Goal: Find specific page/section: Find specific page/section

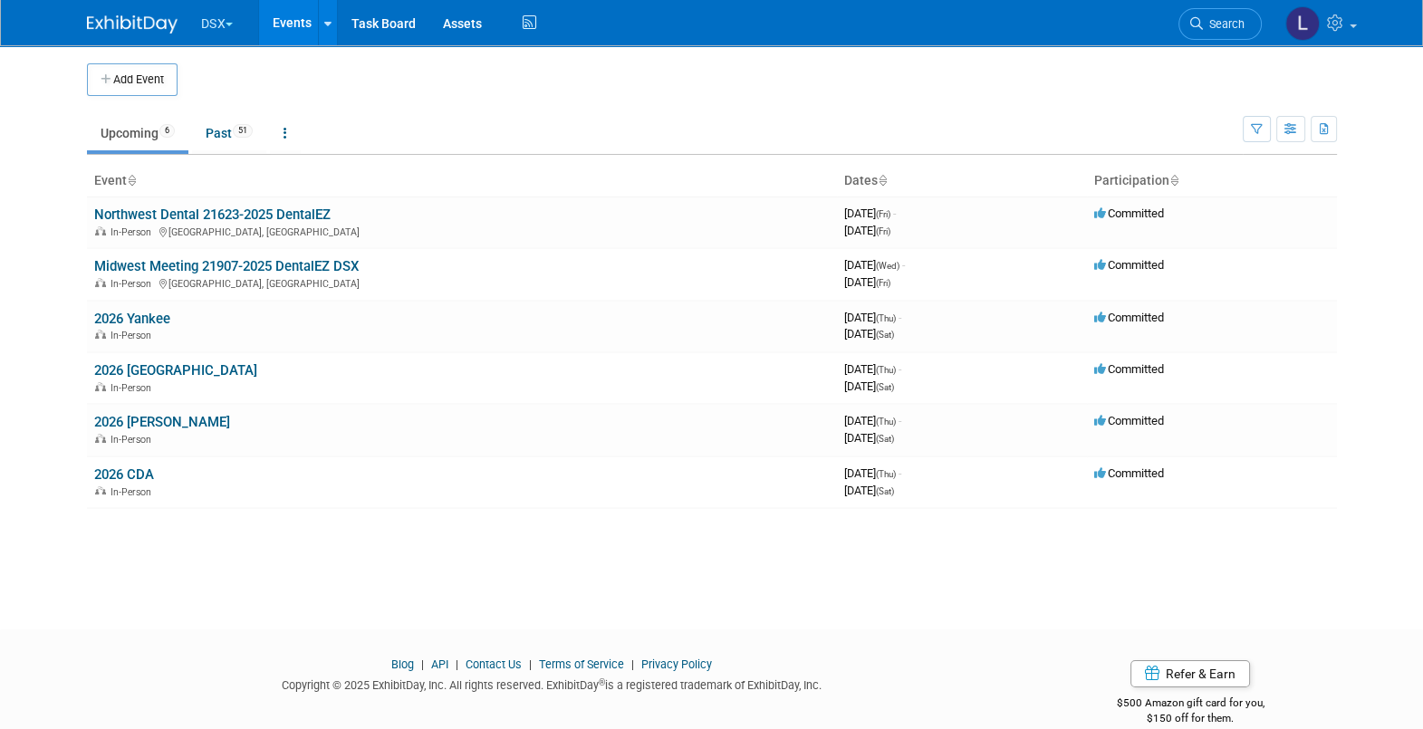
click at [216, 13] on button "DSX" at bounding box center [227, 20] width 57 height 40
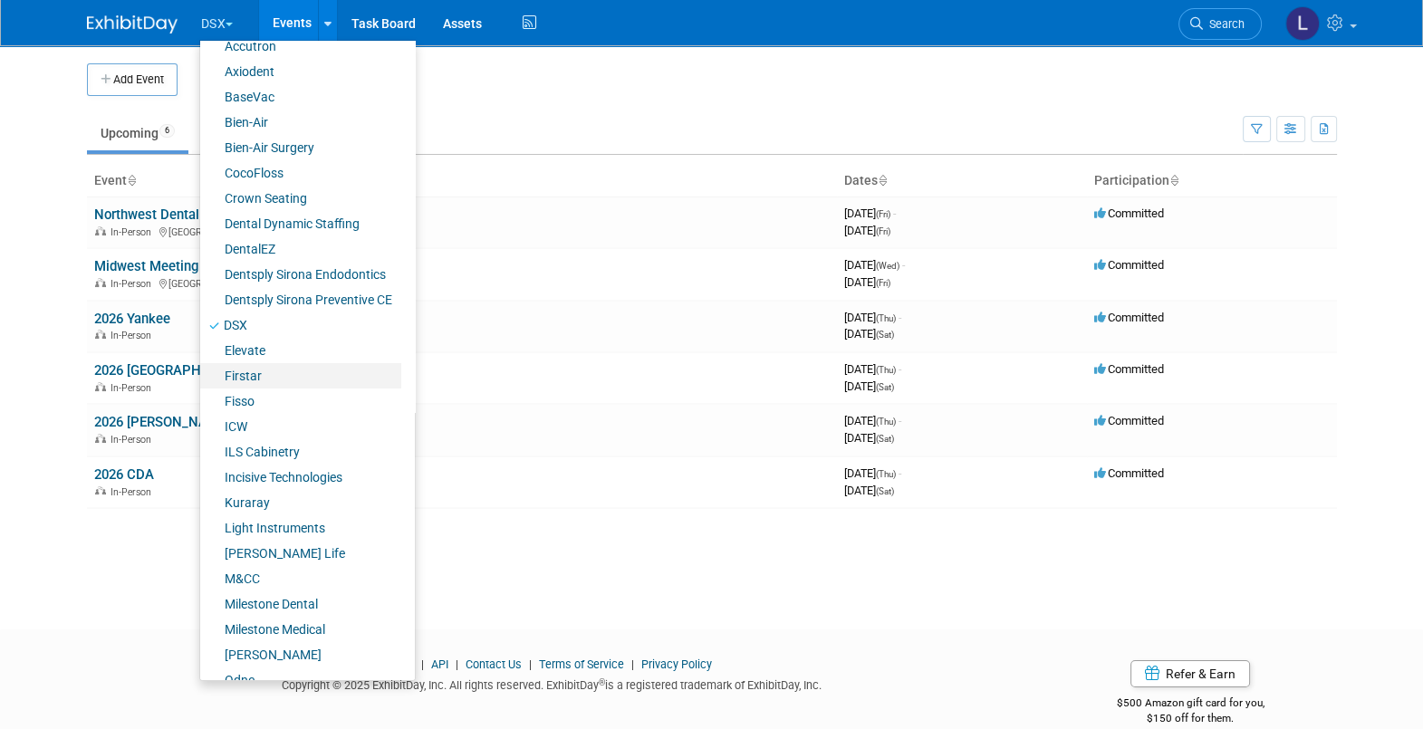
scroll to position [285, 0]
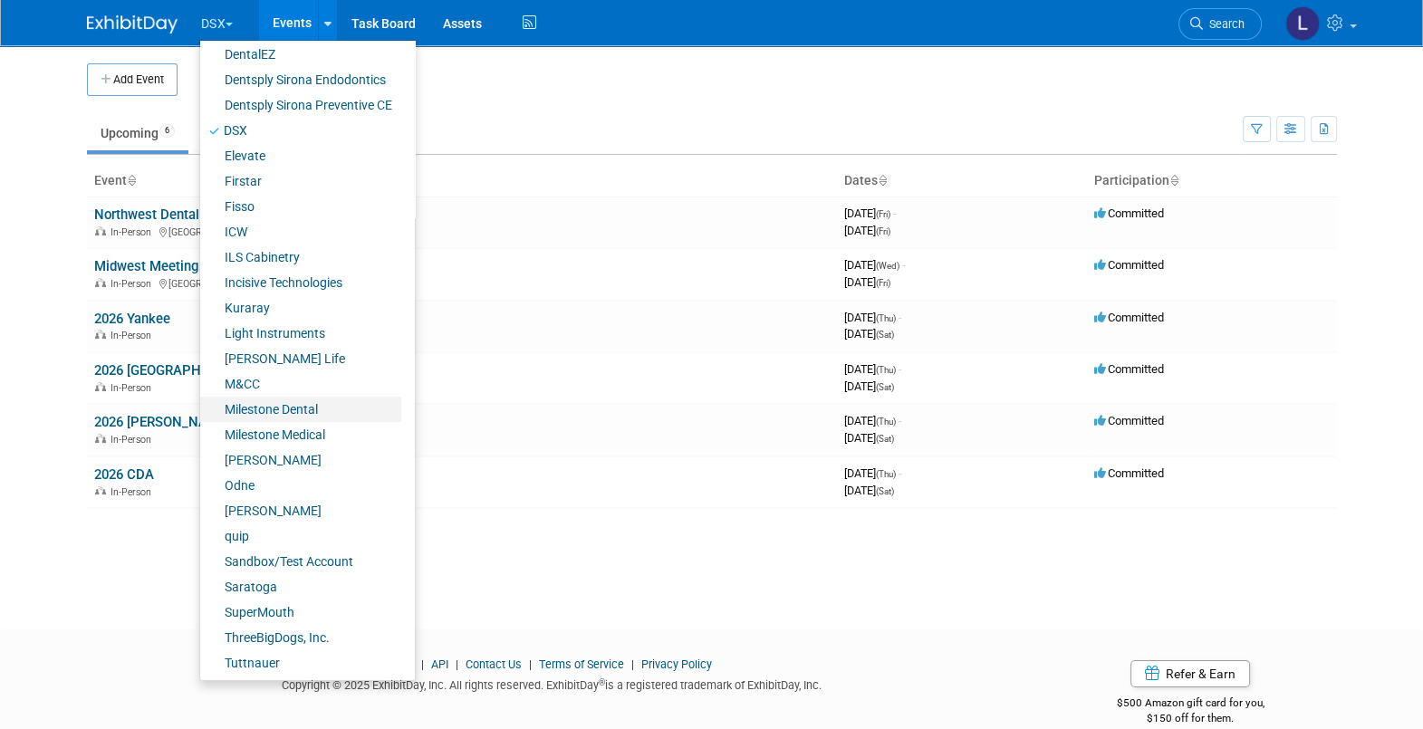
click at [308, 405] on link "Milestone Dental" at bounding box center [300, 409] width 201 height 25
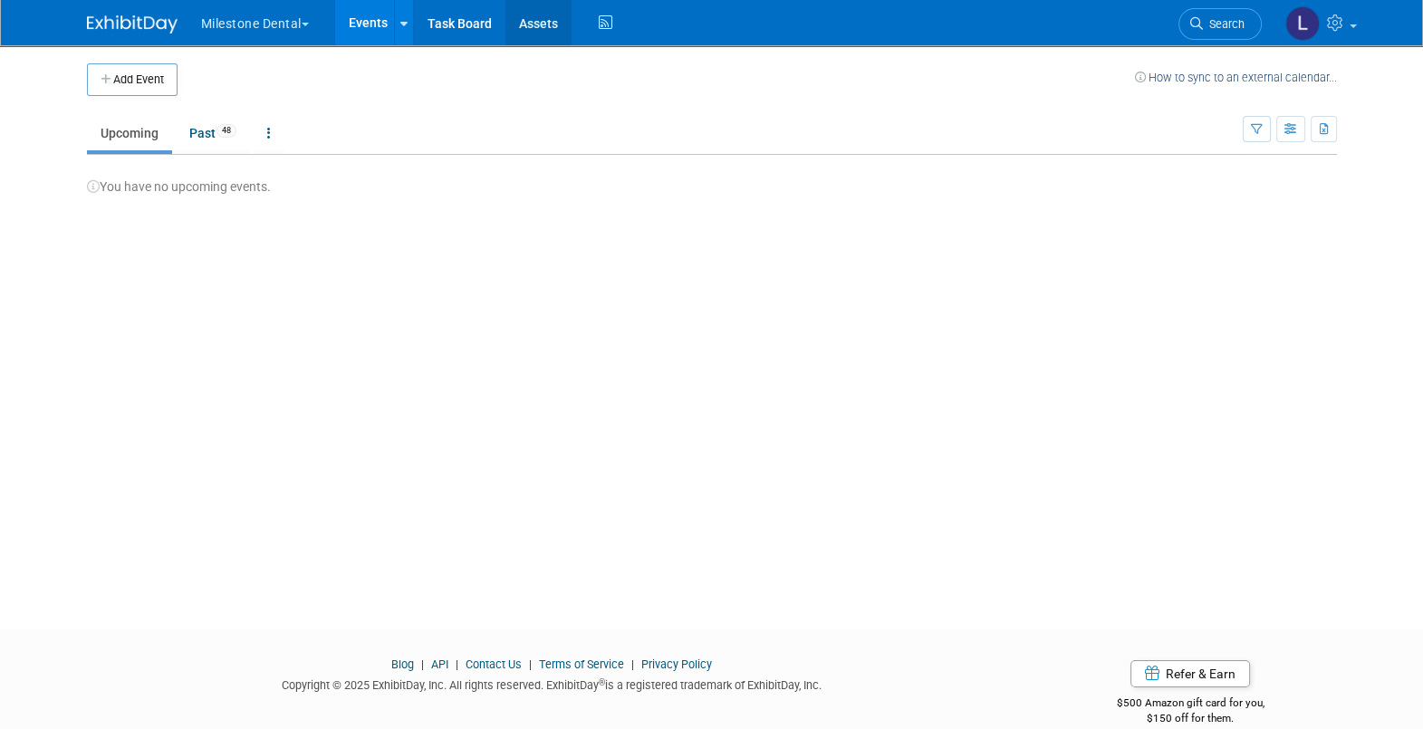
click at [565, 18] on link "Assets" at bounding box center [538, 22] width 66 height 45
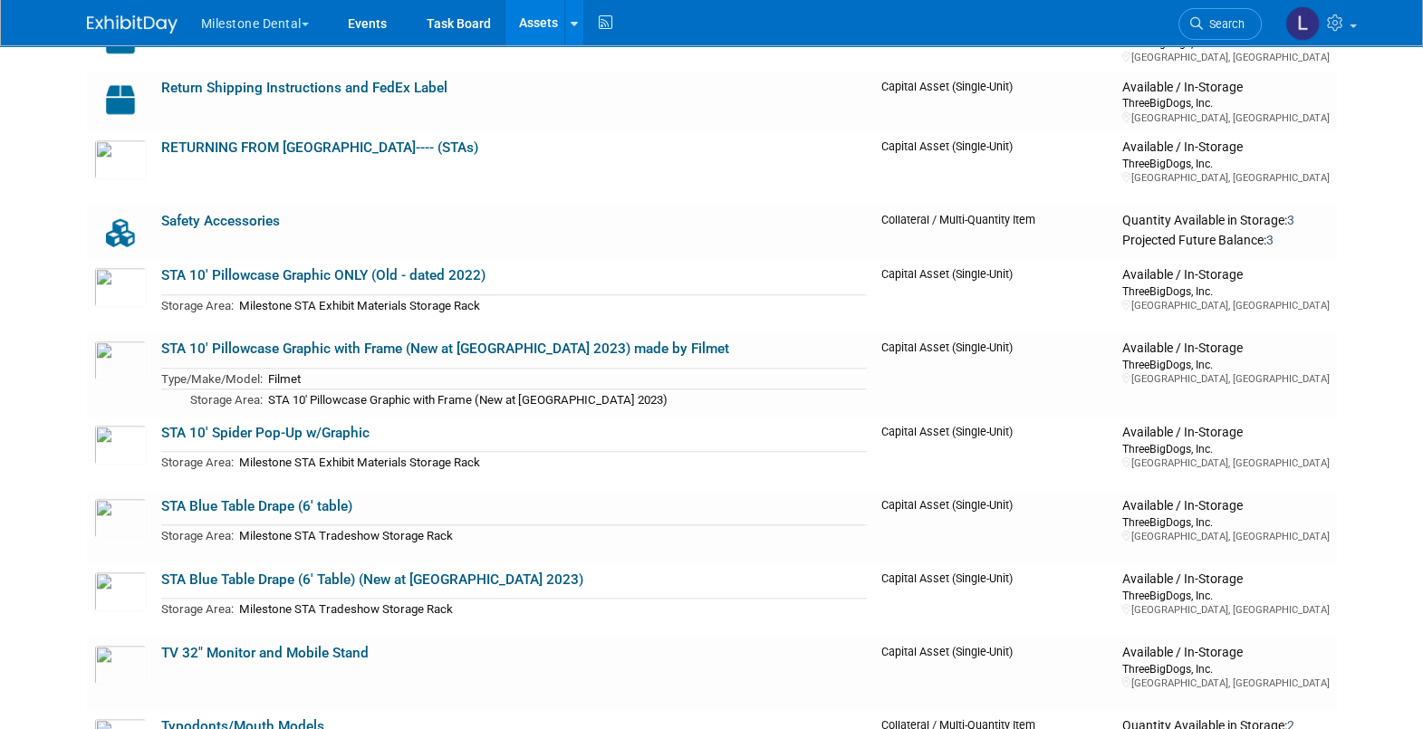
scroll to position [2151, 0]
